Goal: Transaction & Acquisition: Book appointment/travel/reservation

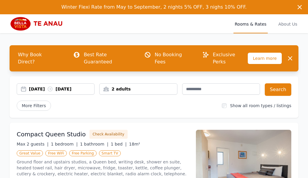
click at [89, 86] on div "[DATE] [DATE]" at bounding box center [61, 89] width 65 height 6
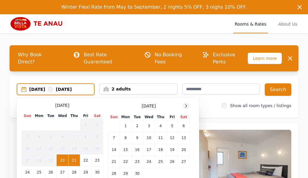
click at [186, 104] on icon at bounding box center [186, 106] width 5 height 5
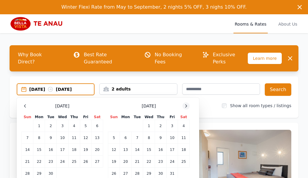
click at [186, 105] on icon at bounding box center [185, 106] width 1 height 3
click at [184, 103] on div at bounding box center [185, 106] width 7 height 7
click at [185, 104] on icon at bounding box center [186, 106] width 5 height 5
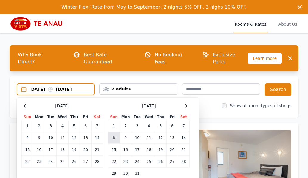
click at [114, 132] on td "8" at bounding box center [114, 138] width 12 height 12
click at [69, 86] on div "[DATE] --" at bounding box center [61, 89] width 65 height 6
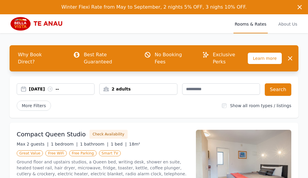
click at [138, 86] on div "2 adults" at bounding box center [138, 89] width 77 height 6
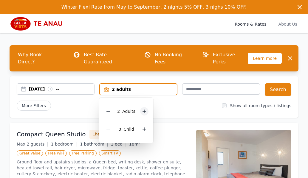
click at [144, 110] on icon at bounding box center [144, 111] width 3 height 3
click at [198, 101] on div "More Filters" at bounding box center [117, 106] width 200 height 10
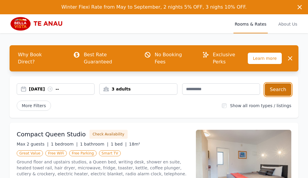
click at [278, 83] on button "Search" at bounding box center [278, 89] width 27 height 13
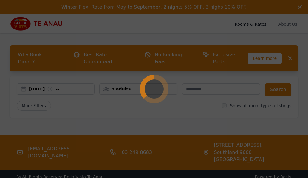
click at [198, 29] on div at bounding box center [154, 89] width 308 height 178
